Goal: Task Accomplishment & Management: Use online tool/utility

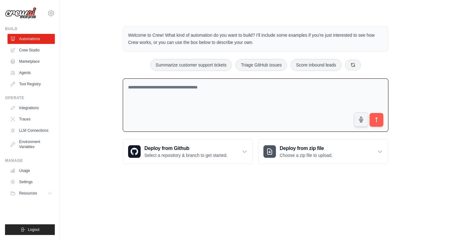
click at [282, 95] on textarea at bounding box center [256, 105] width 266 height 54
click at [24, 72] on link "Agents" at bounding box center [31, 73] width 47 height 10
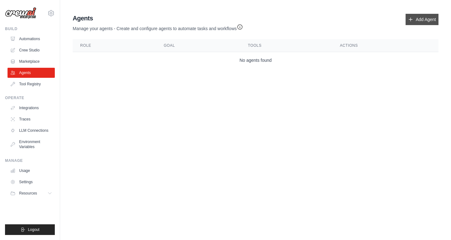
click at [416, 22] on link "Add Agent" at bounding box center [422, 19] width 33 height 11
